Goal: Task Accomplishment & Management: Manage account settings

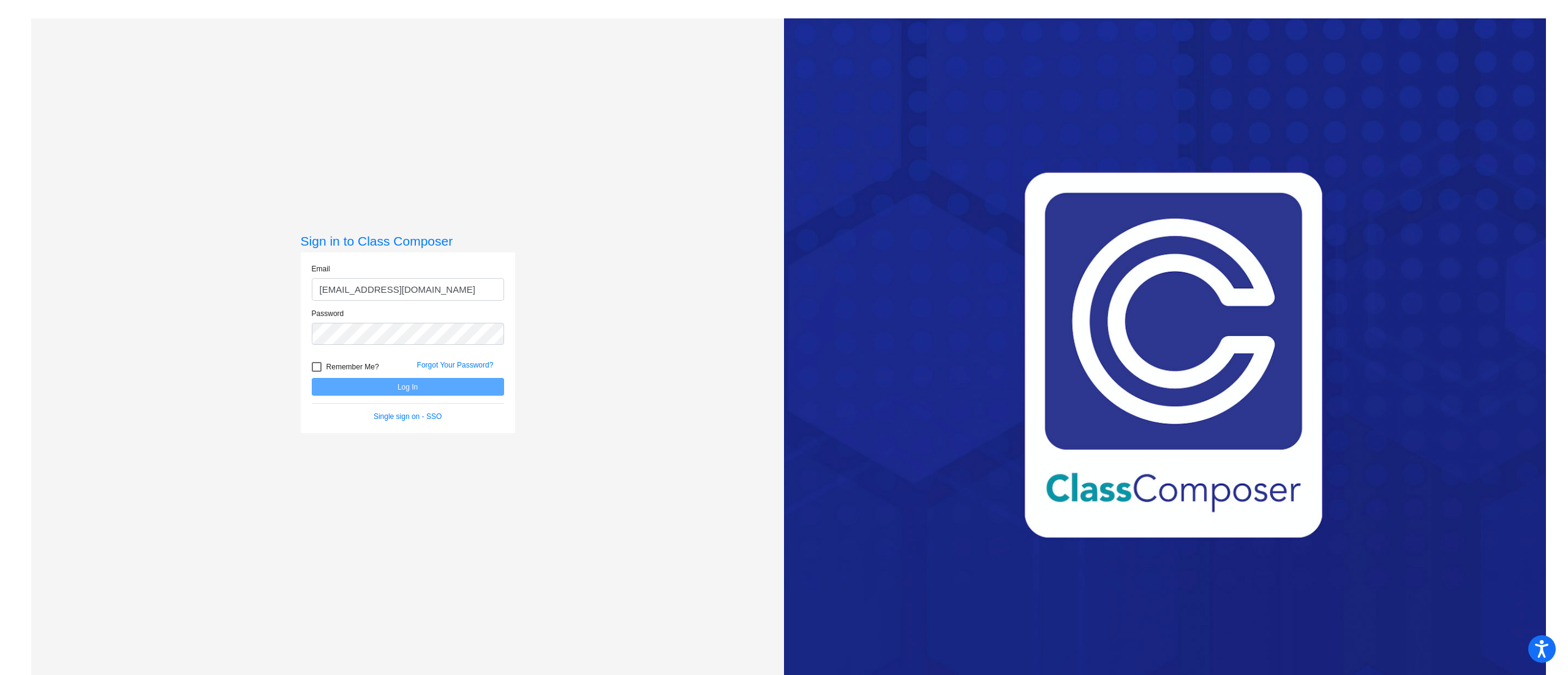
type input "[EMAIL_ADDRESS][DOMAIN_NAME]"
click at [312, 378] on button "Log In" at bounding box center [408, 387] width 192 height 18
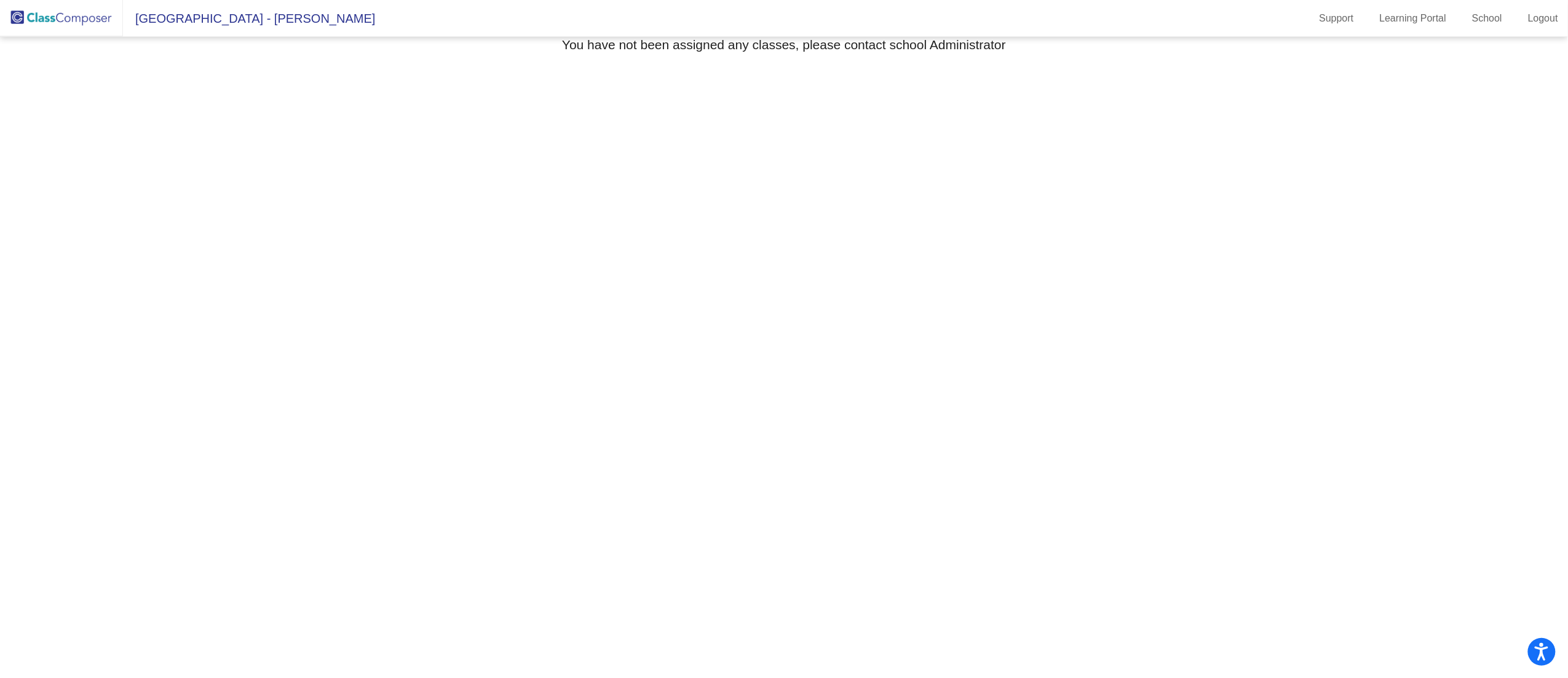
click at [313, 20] on span "[GEOGRAPHIC_DATA] - [PERSON_NAME]" at bounding box center [249, 19] width 252 height 20
click at [197, 24] on span "[GEOGRAPHIC_DATA] - [PERSON_NAME]" at bounding box center [249, 19] width 252 height 20
click at [313, 12] on span "[GEOGRAPHIC_DATA] - [PERSON_NAME]" at bounding box center [249, 19] width 252 height 20
click at [222, 27] on span "[GEOGRAPHIC_DATA] - [PERSON_NAME]" at bounding box center [249, 19] width 252 height 20
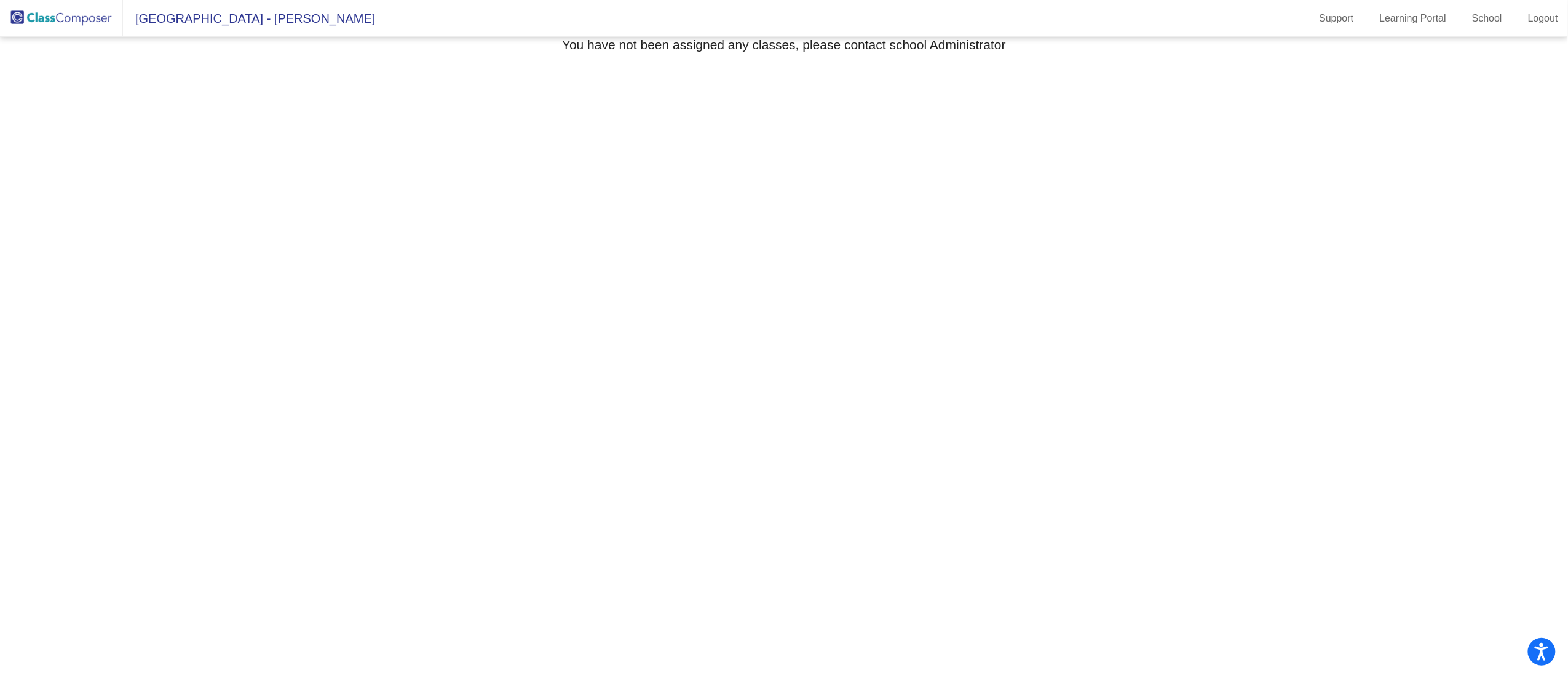
click at [210, 19] on span "[GEOGRAPHIC_DATA] - [PERSON_NAME]" at bounding box center [249, 19] width 252 height 20
click at [210, 33] on mat-toolbar "[GEOGRAPHIC_DATA] - [PERSON_NAME] Support Learning Portal School Logout" at bounding box center [784, 19] width 1568 height 37
